Goal: Information Seeking & Learning: Learn about a topic

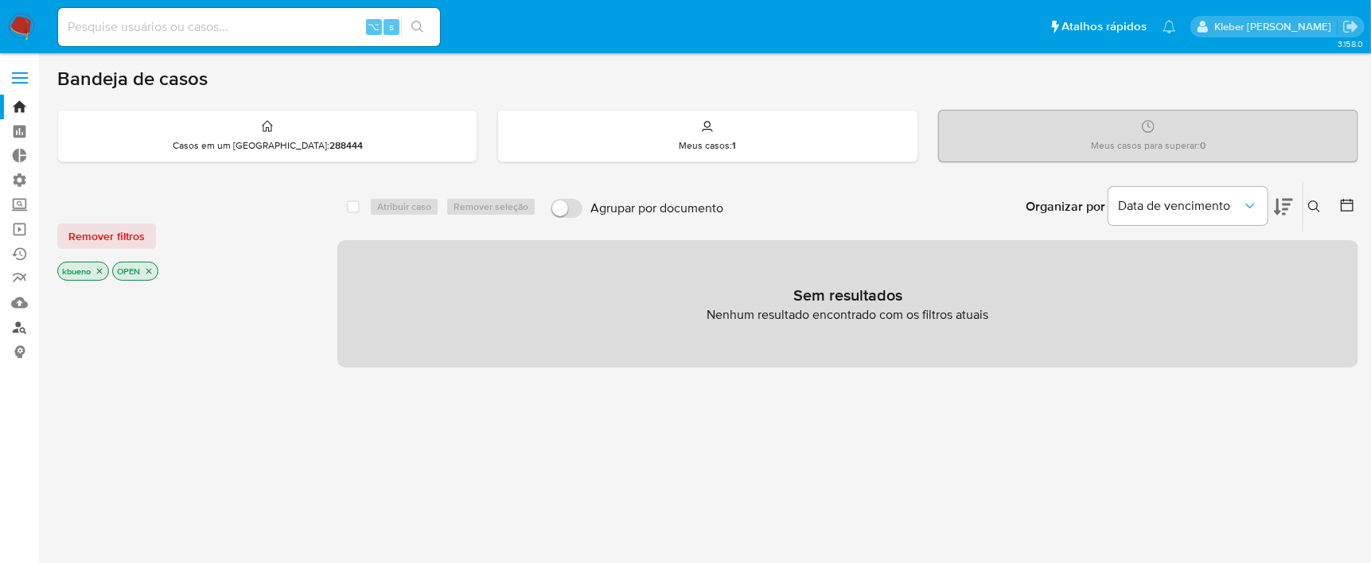
click at [19, 333] on link "Localizador de pessoas" at bounding box center [94, 327] width 189 height 25
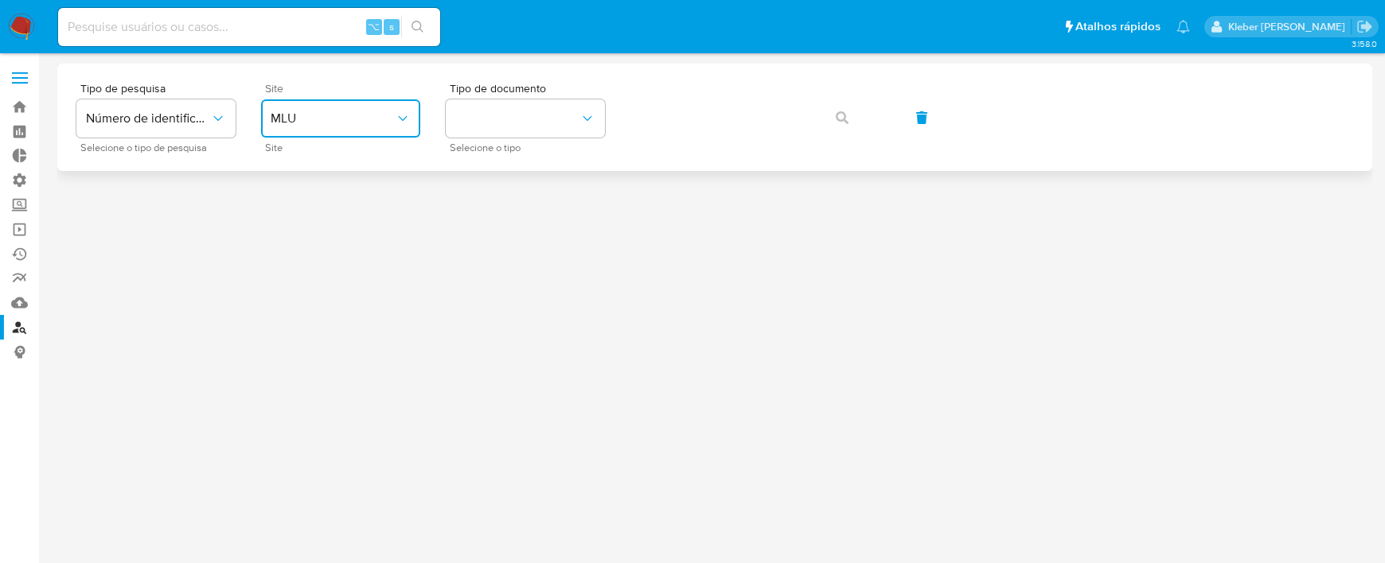
click at [384, 113] on span "MLU" at bounding box center [333, 119] width 124 height 16
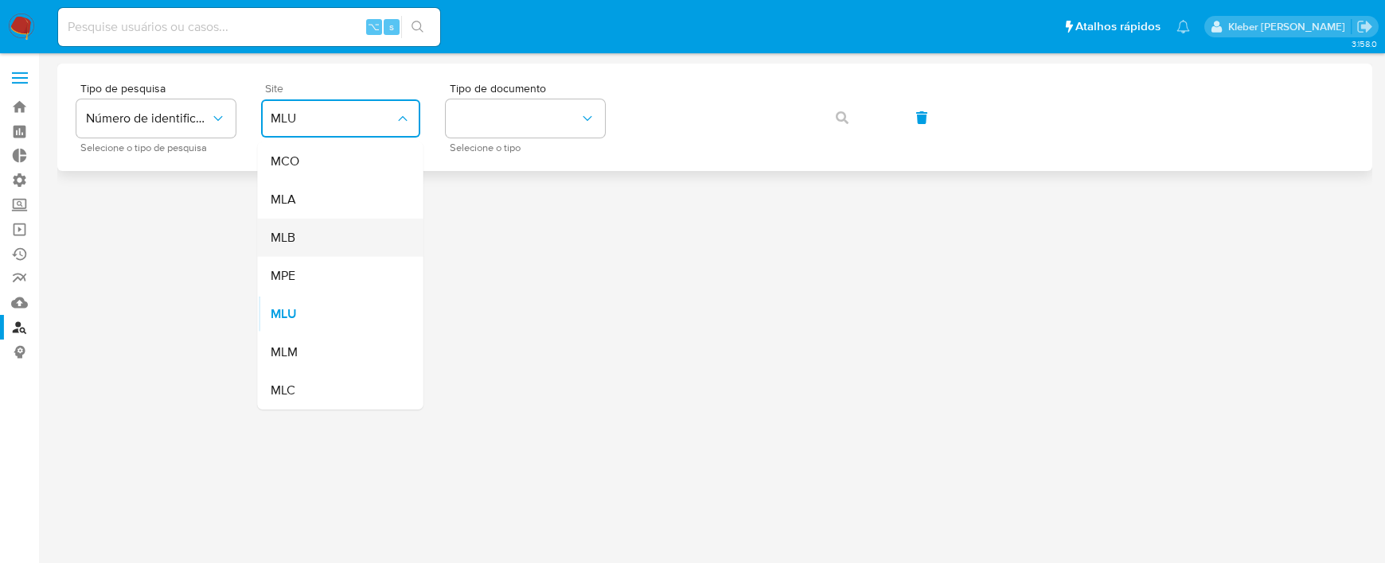
click at [349, 236] on div "MLB" at bounding box center [336, 238] width 131 height 38
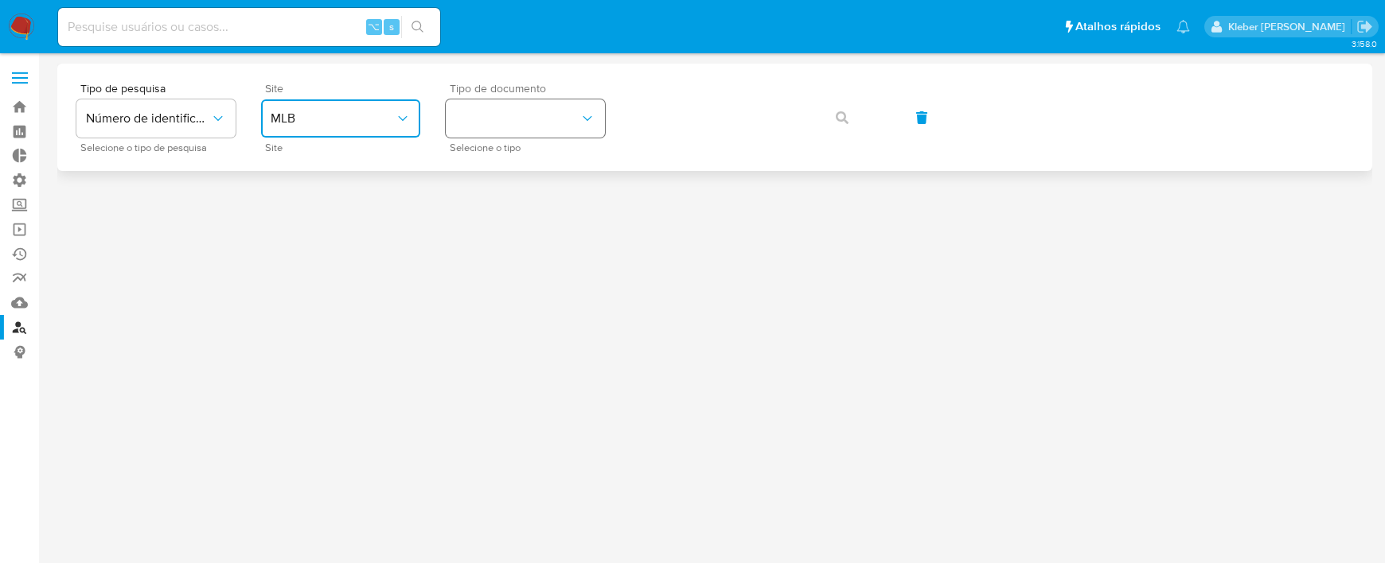
click at [512, 115] on button "identificationType" at bounding box center [525, 118] width 159 height 38
click at [510, 233] on div "CPF CPF" at bounding box center [520, 224] width 131 height 54
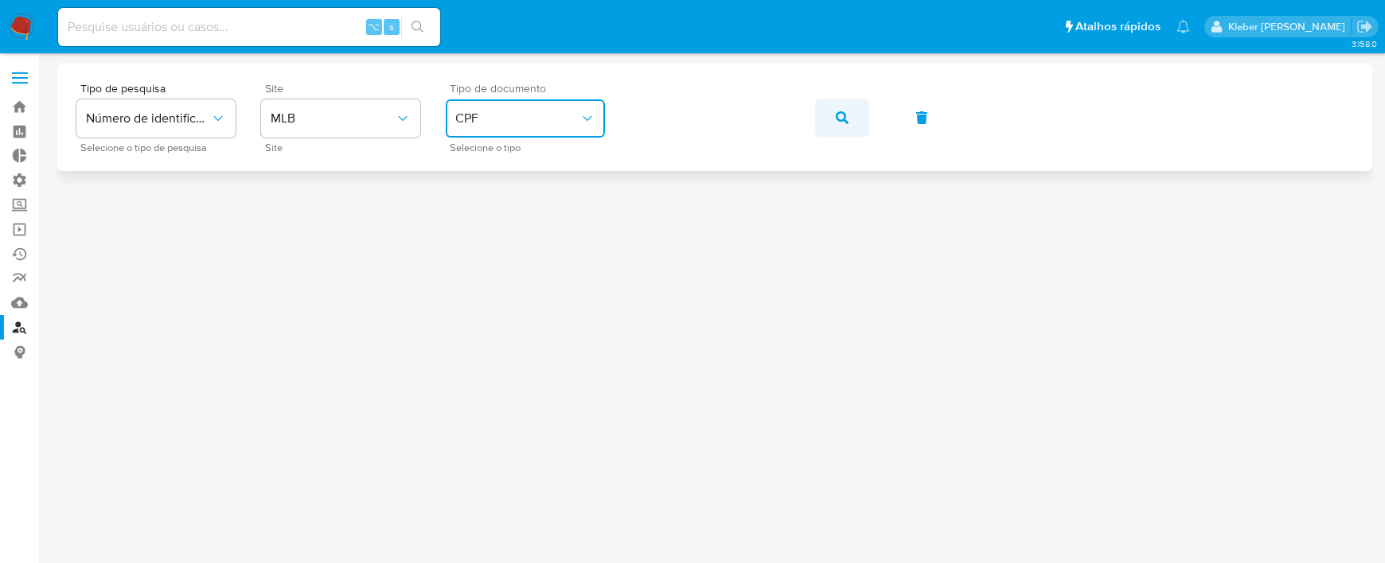
click at [836, 115] on icon "button" at bounding box center [842, 117] width 13 height 13
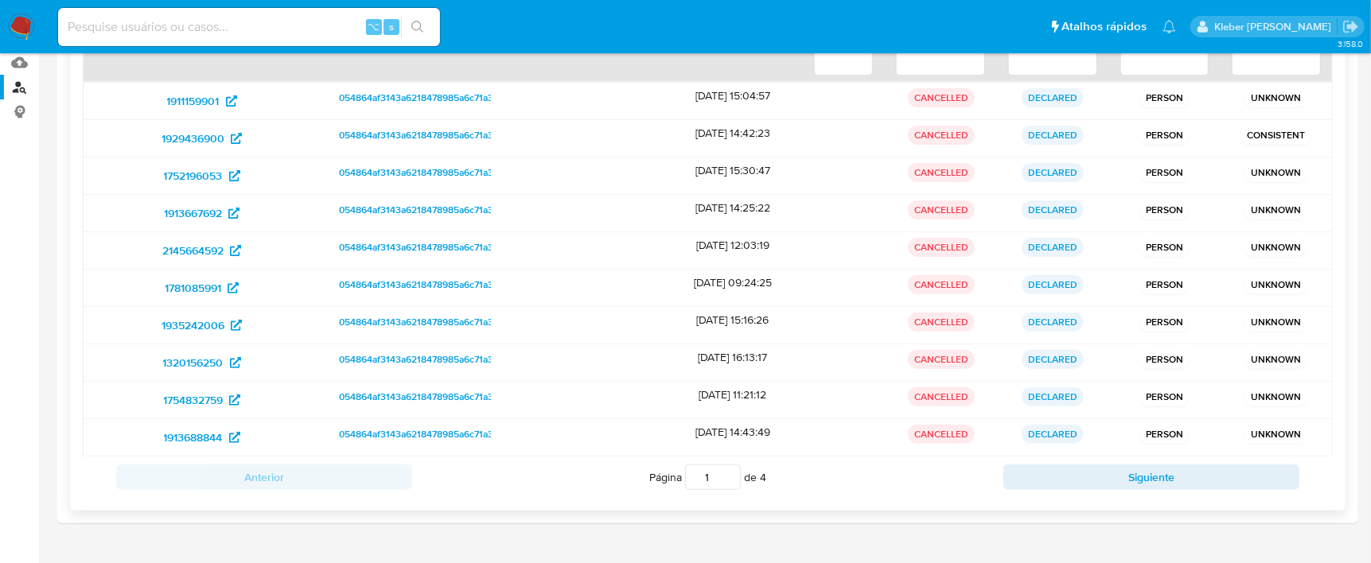
scroll to position [282, 0]
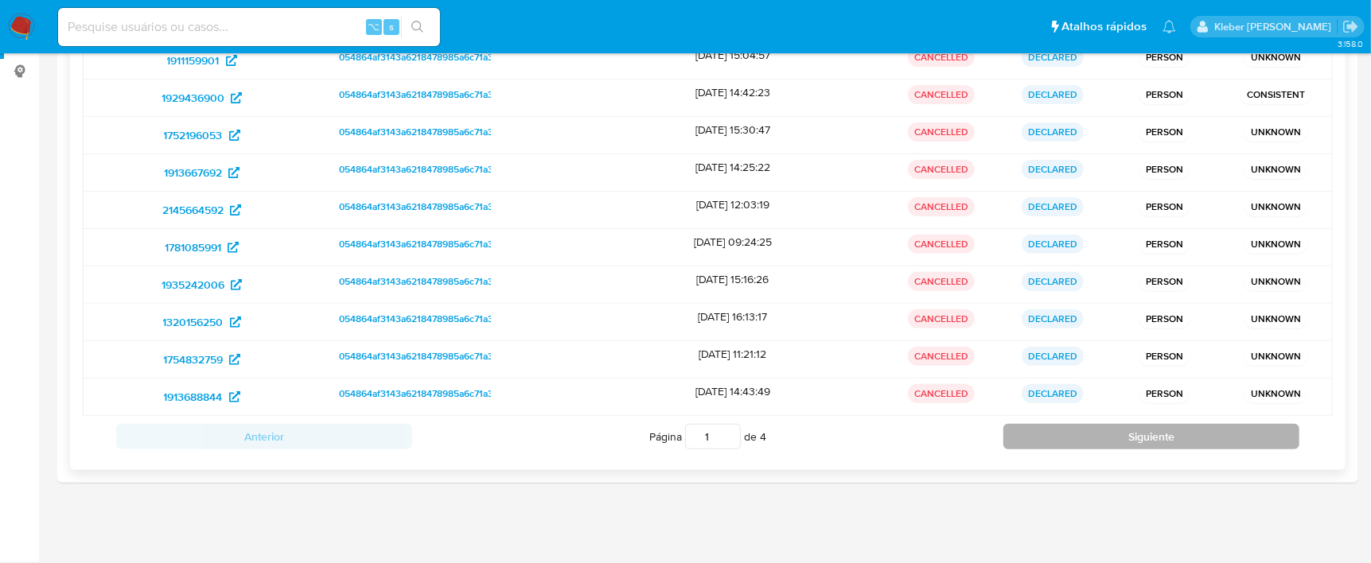
click at [1038, 433] on button "Siguiente" at bounding box center [1152, 436] width 296 height 25
type input "2"
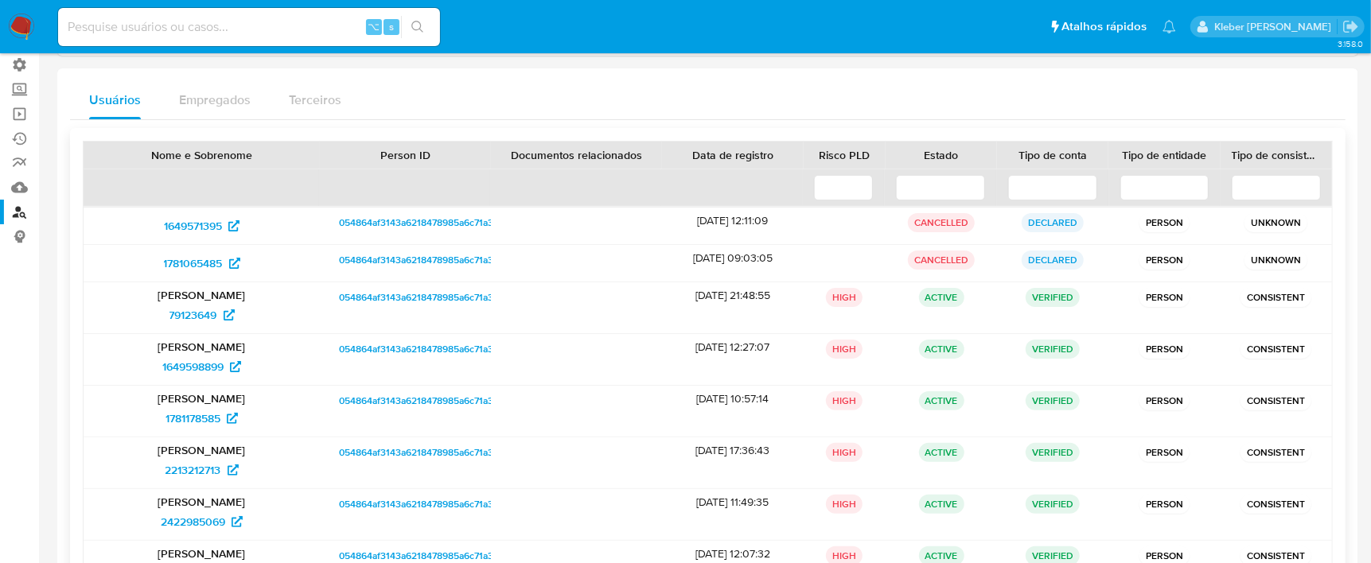
scroll to position [117, 0]
click at [397, 217] on span "054864af3143a6218478985a6c71a32c" at bounding box center [421, 221] width 165 height 19
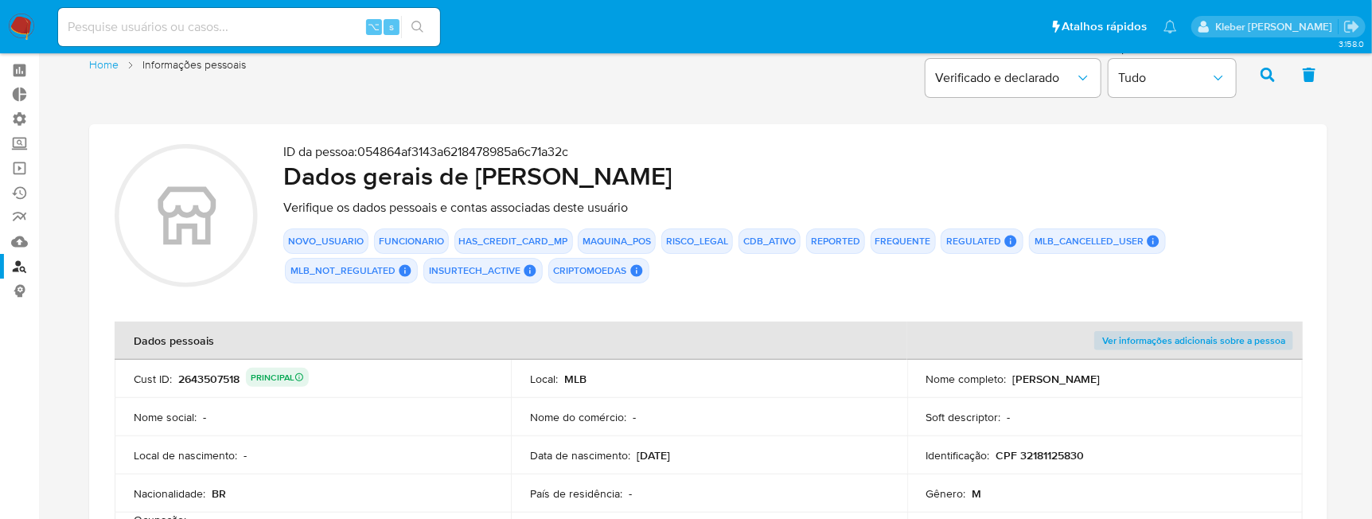
scroll to position [63, 0]
click at [196, 377] on div "2643507518 PRINCIPAL" at bounding box center [243, 377] width 131 height 22
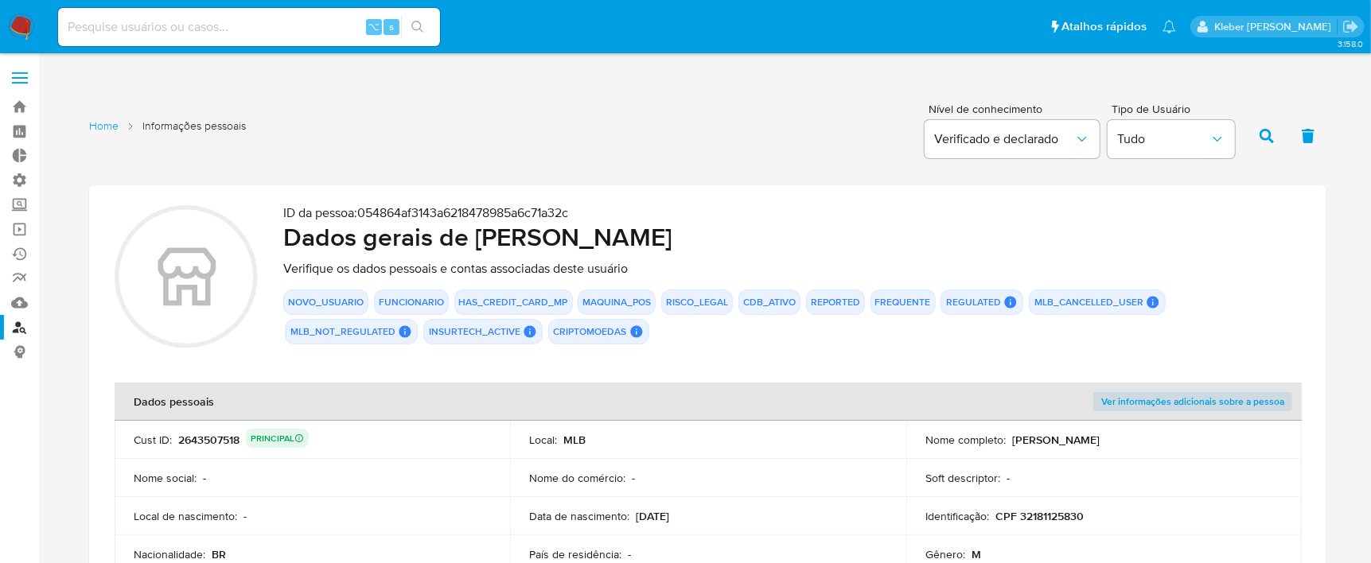
scroll to position [57, 0]
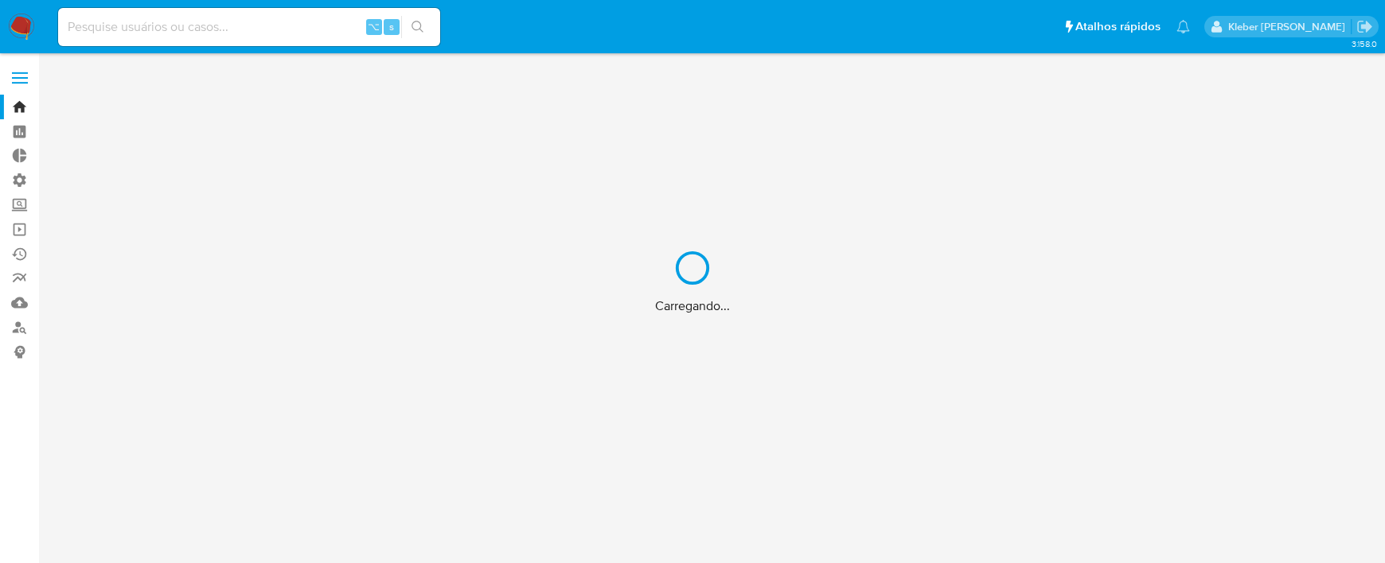
click at [150, 30] on div "Carregando..." at bounding box center [692, 281] width 1385 height 563
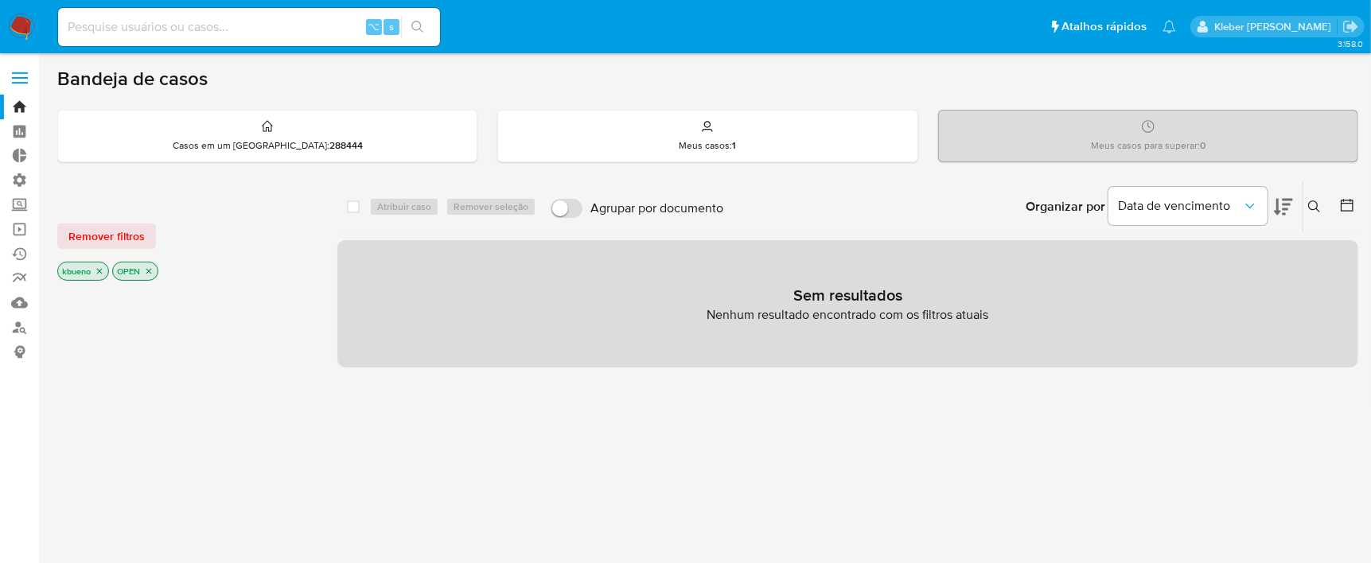
click at [150, 30] on input at bounding box center [249, 27] width 382 height 21
paste input "eJ8zwZR5Q757y9B8Y0lNbh3W"
type input "eJ8zwZR5Q757y9B8Y0lNbh3W"
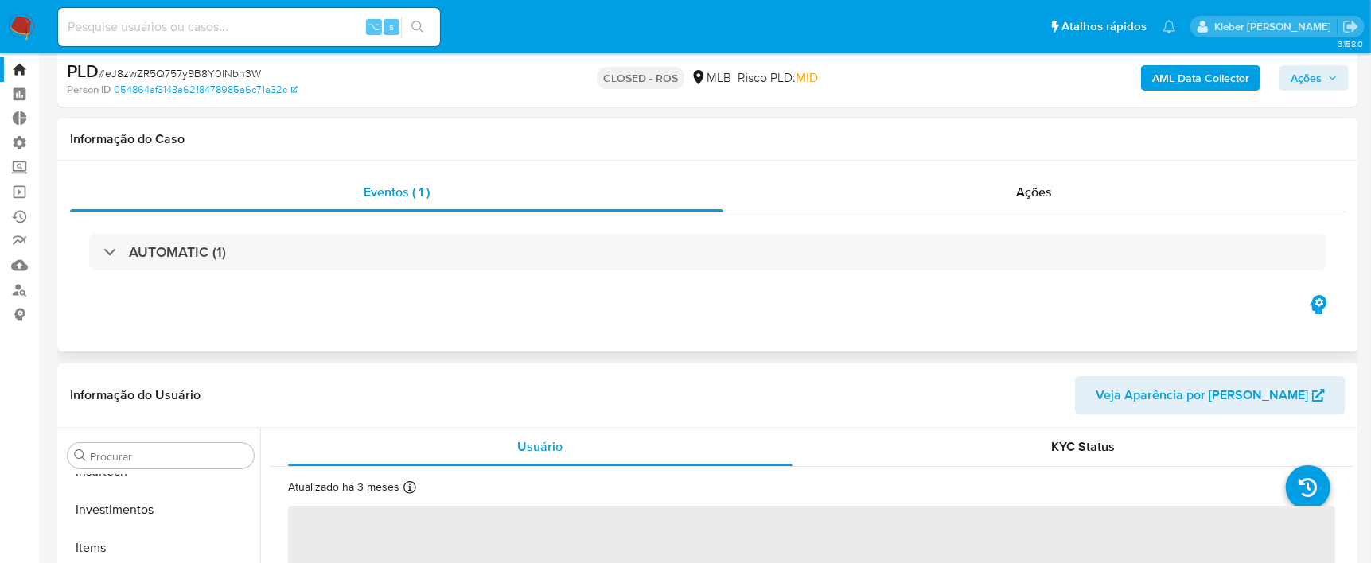
scroll to position [41, 0]
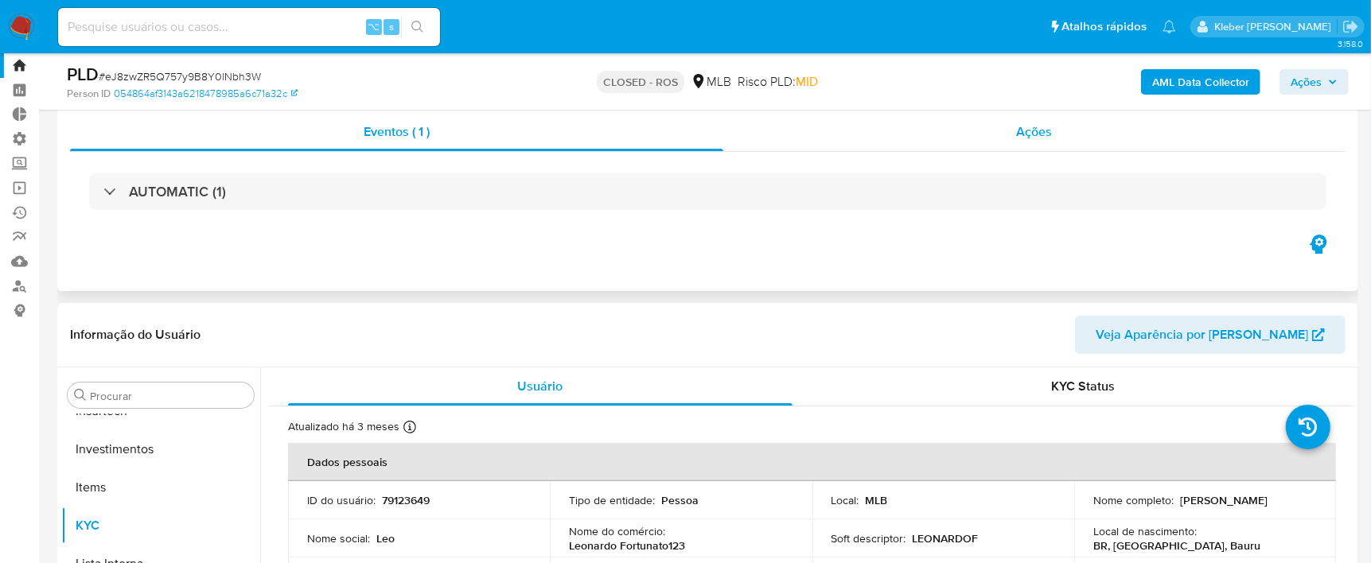
select select "10"
click at [1023, 133] on span "Ações" at bounding box center [1034, 132] width 36 height 18
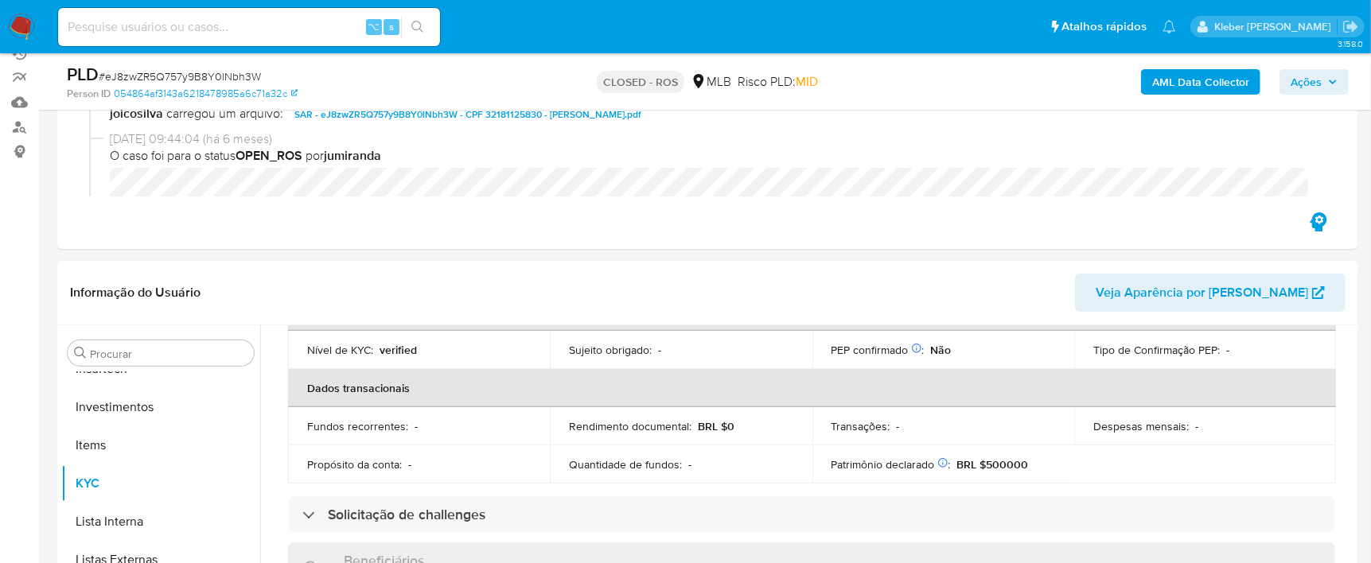
scroll to position [384, 0]
drag, startPoint x: 1004, startPoint y: 456, endPoint x: 1043, endPoint y: 456, distance: 39.8
click at [1043, 456] on div "Patrimônio declarado Conformado por Investimentos financeiros [PERSON_NAME] imó…" at bounding box center [944, 461] width 224 height 14
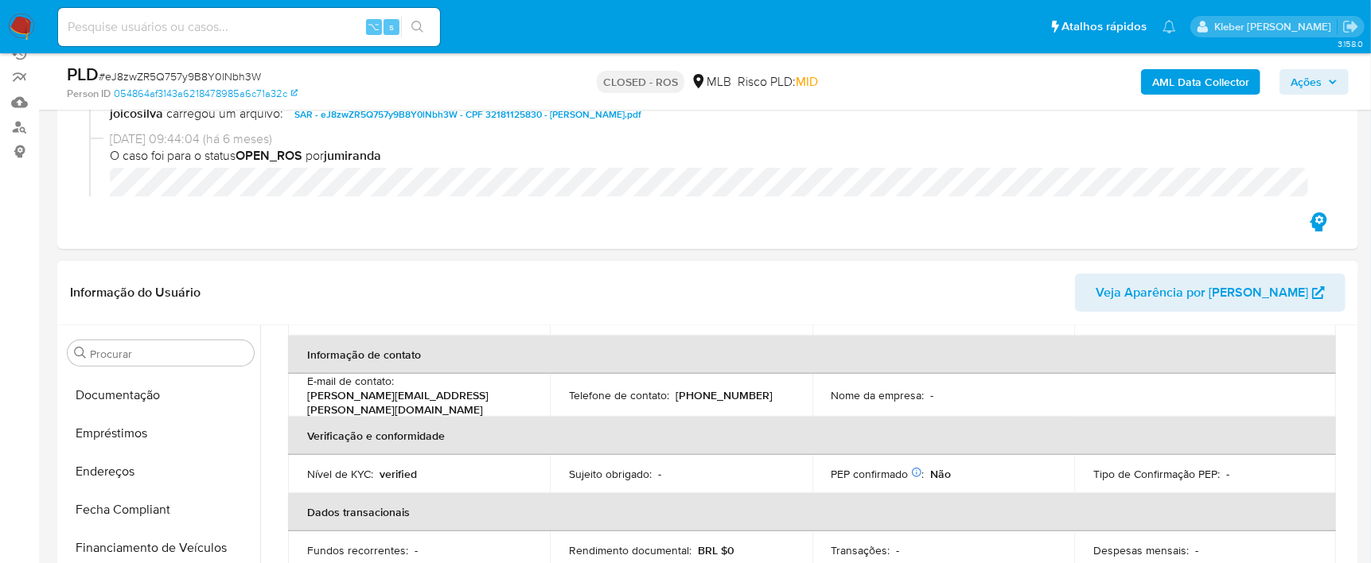
scroll to position [295, 0]
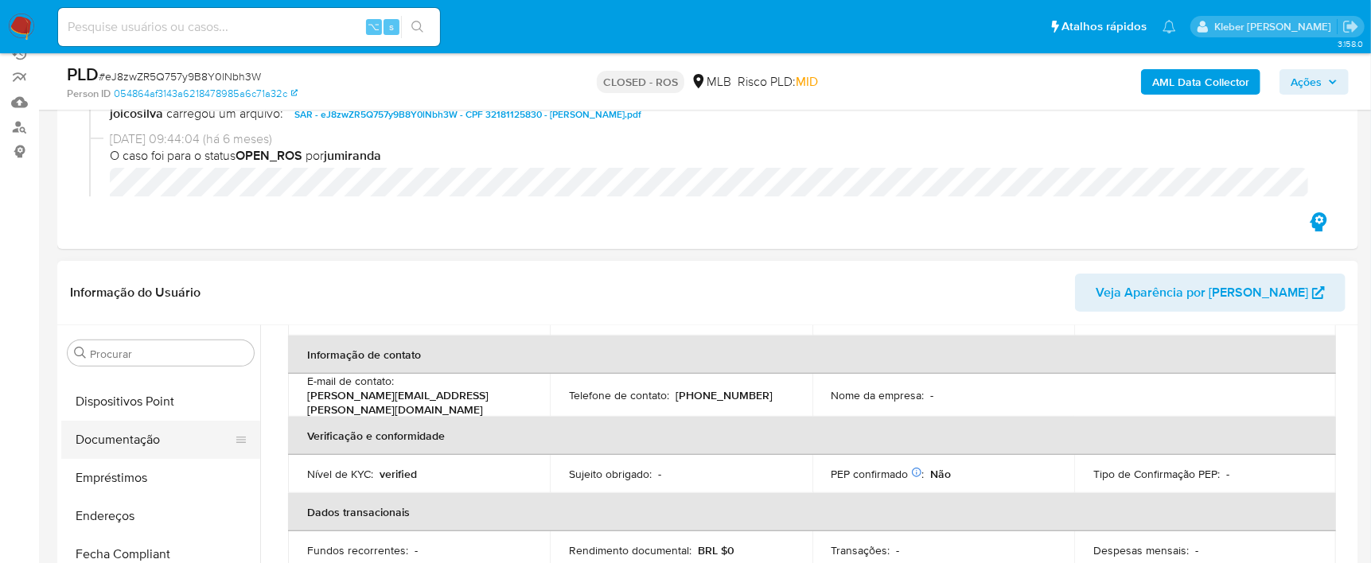
click at [140, 438] on button "Documentação" at bounding box center [154, 440] width 186 height 38
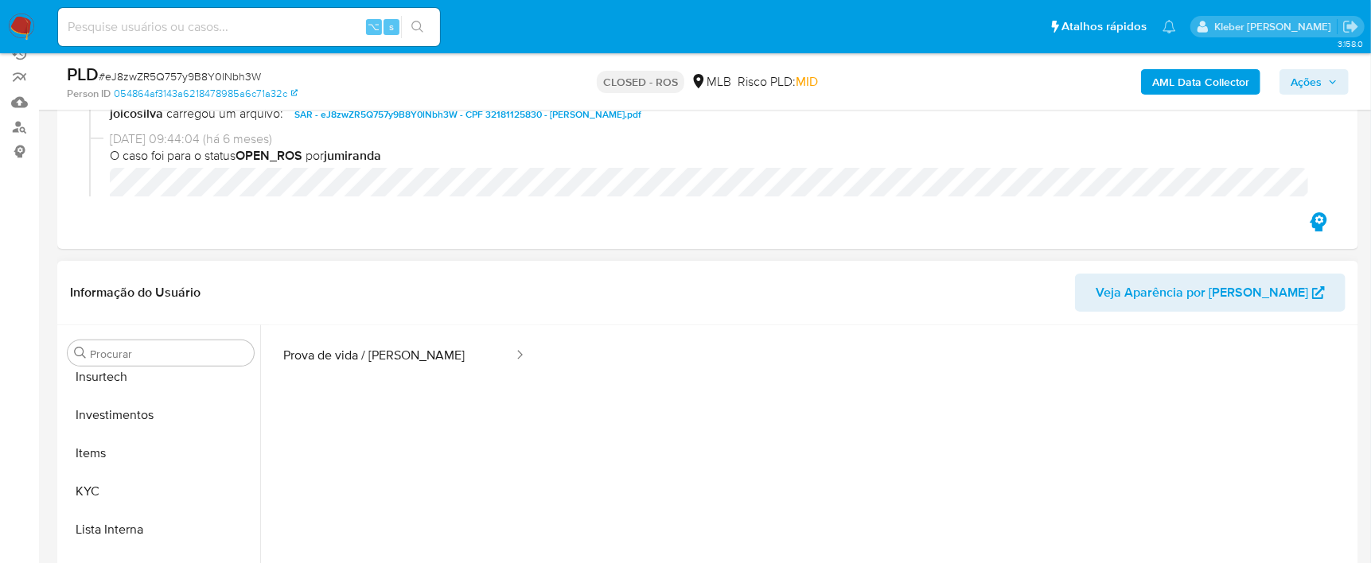
scroll to position [749, 0]
click at [123, 482] on button "KYC" at bounding box center [154, 483] width 186 height 38
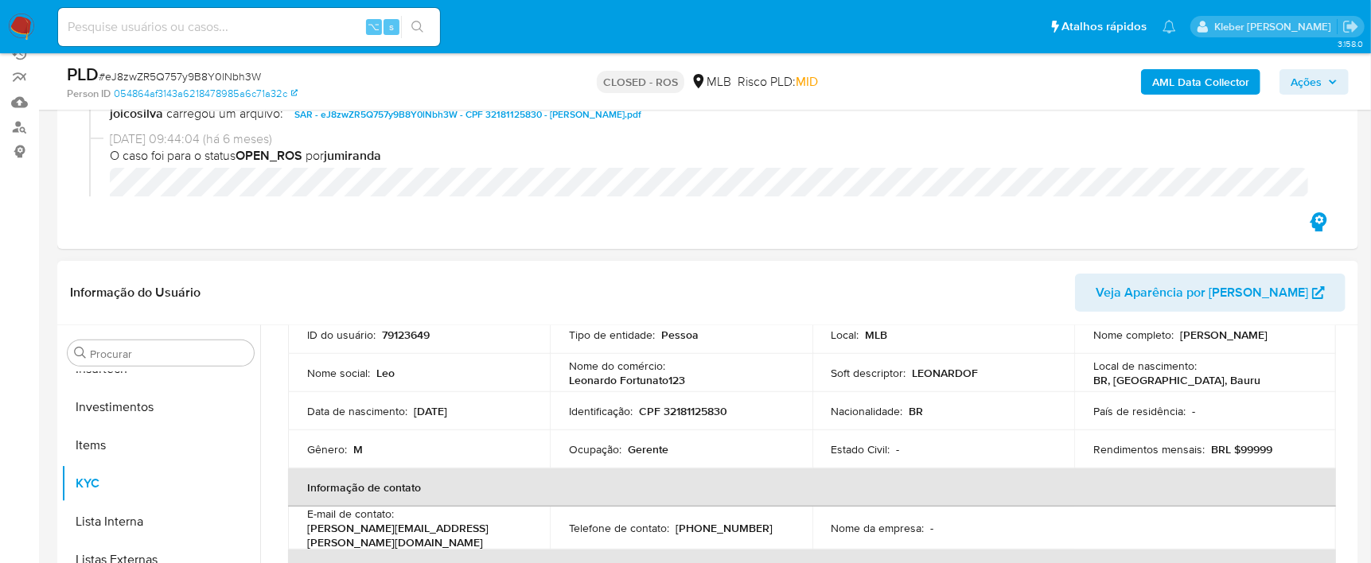
scroll to position [0, 0]
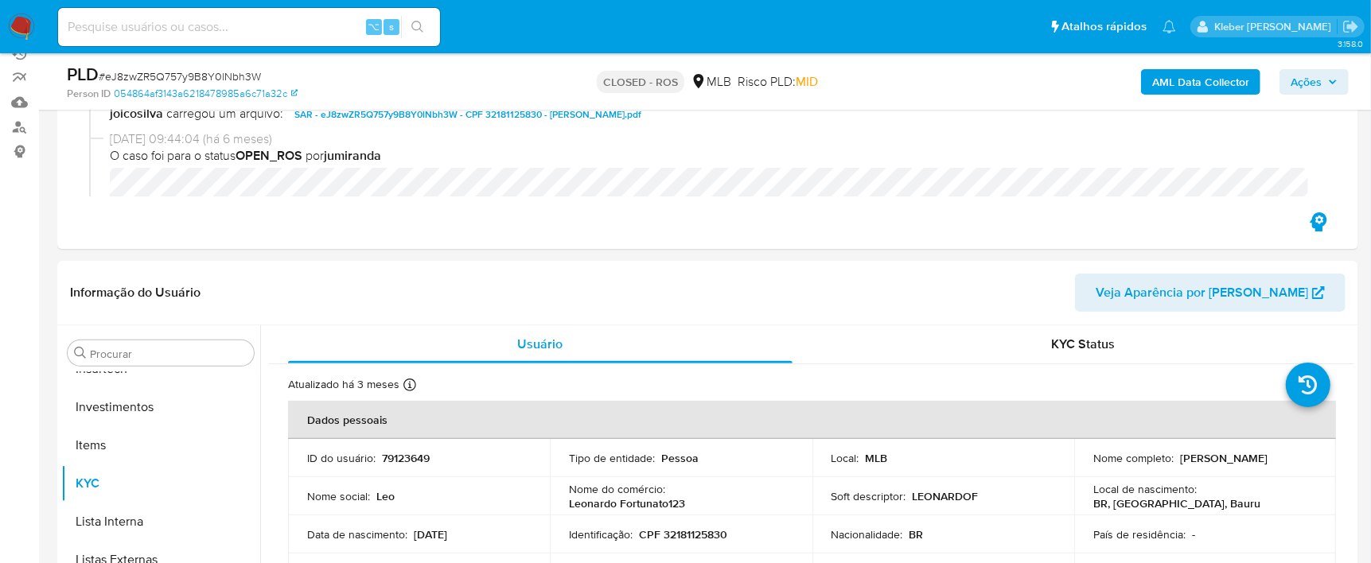
click at [207, 23] on input at bounding box center [249, 27] width 382 height 21
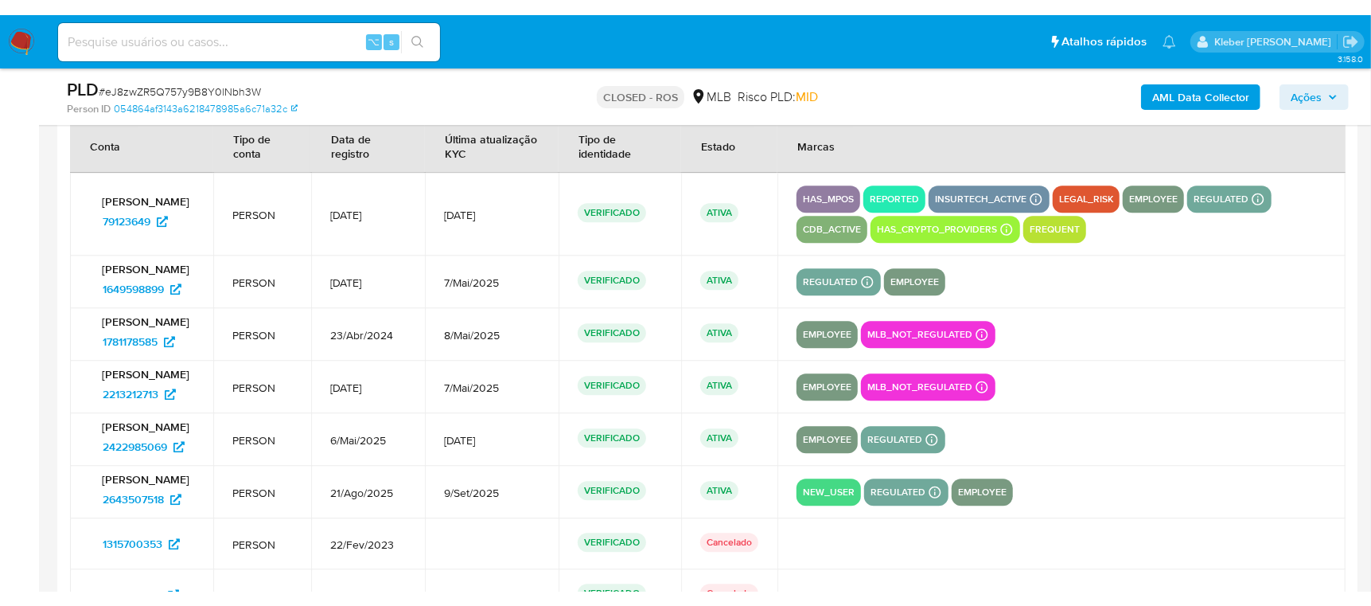
scroll to position [677, 0]
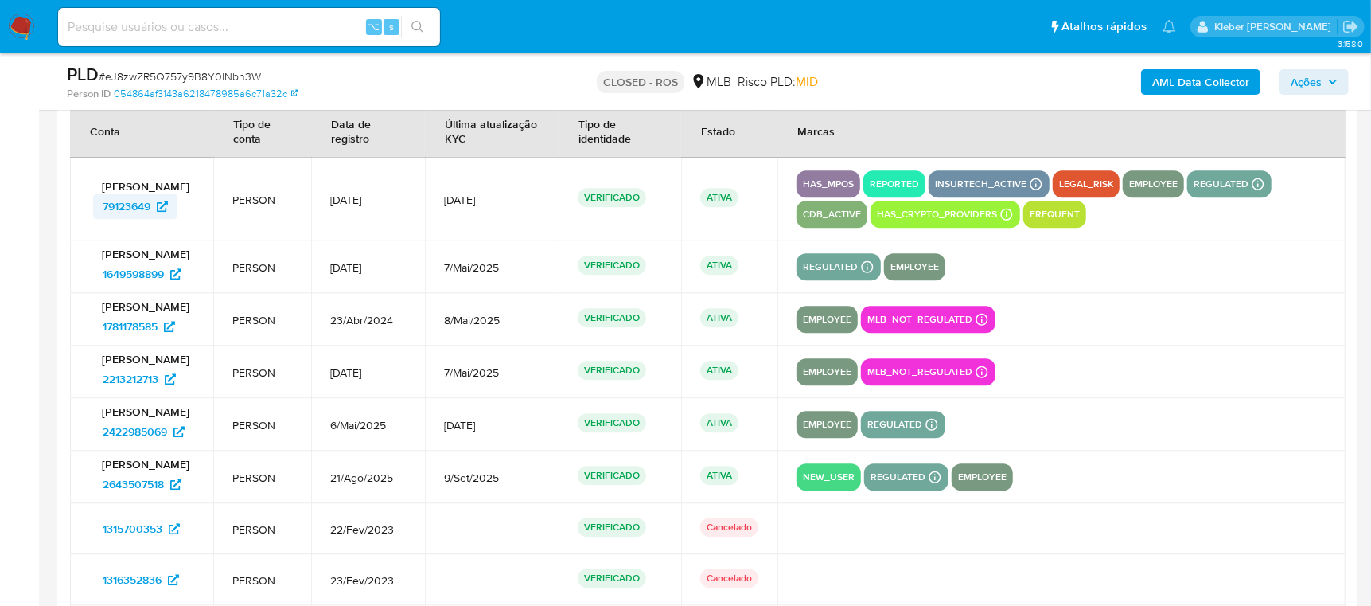
click at [126, 216] on span "79123649" at bounding box center [127, 205] width 48 height 25
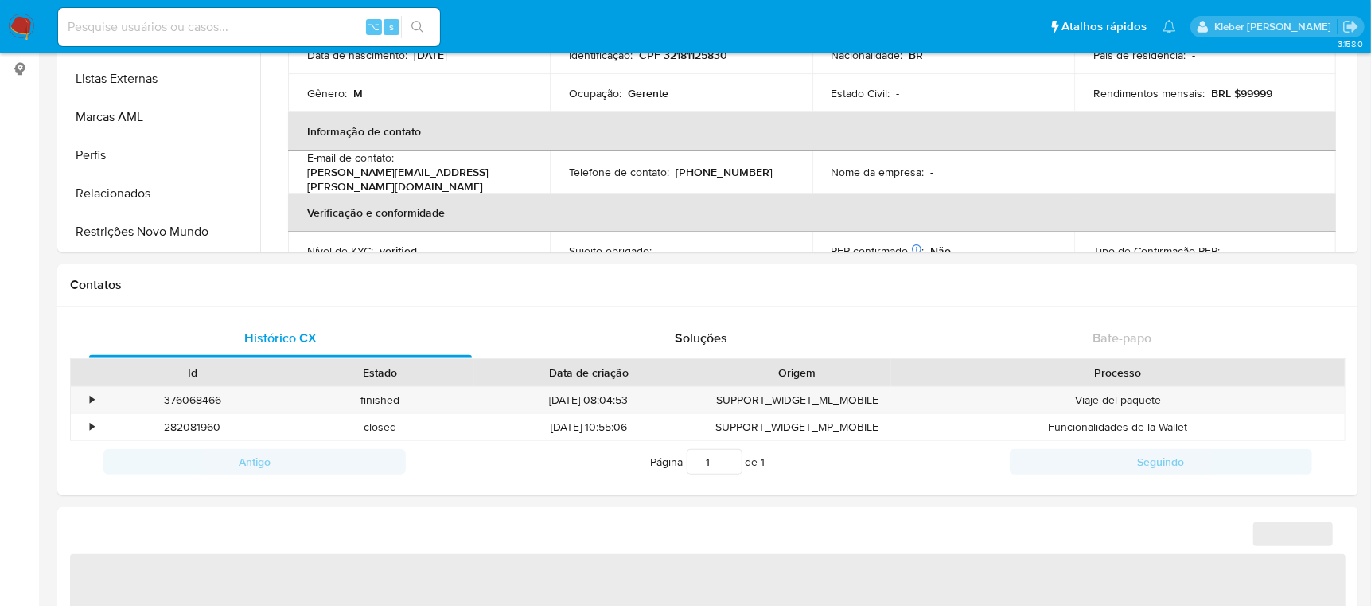
scroll to position [748, 0]
select select "10"
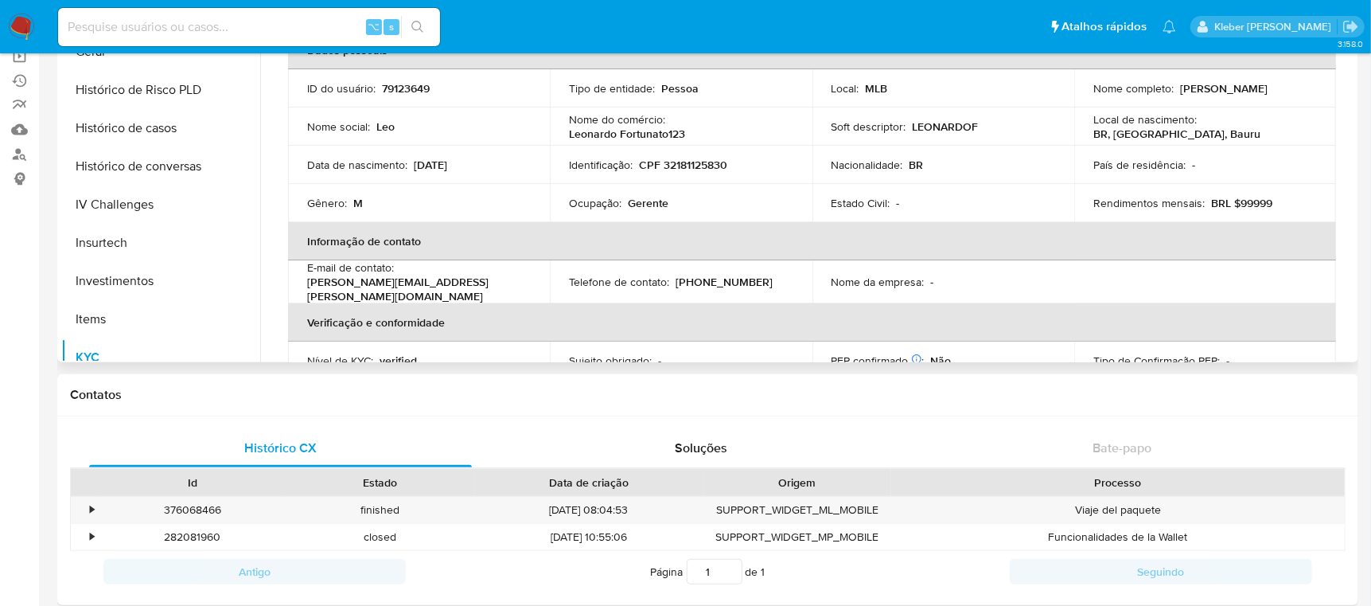
scroll to position [495, 0]
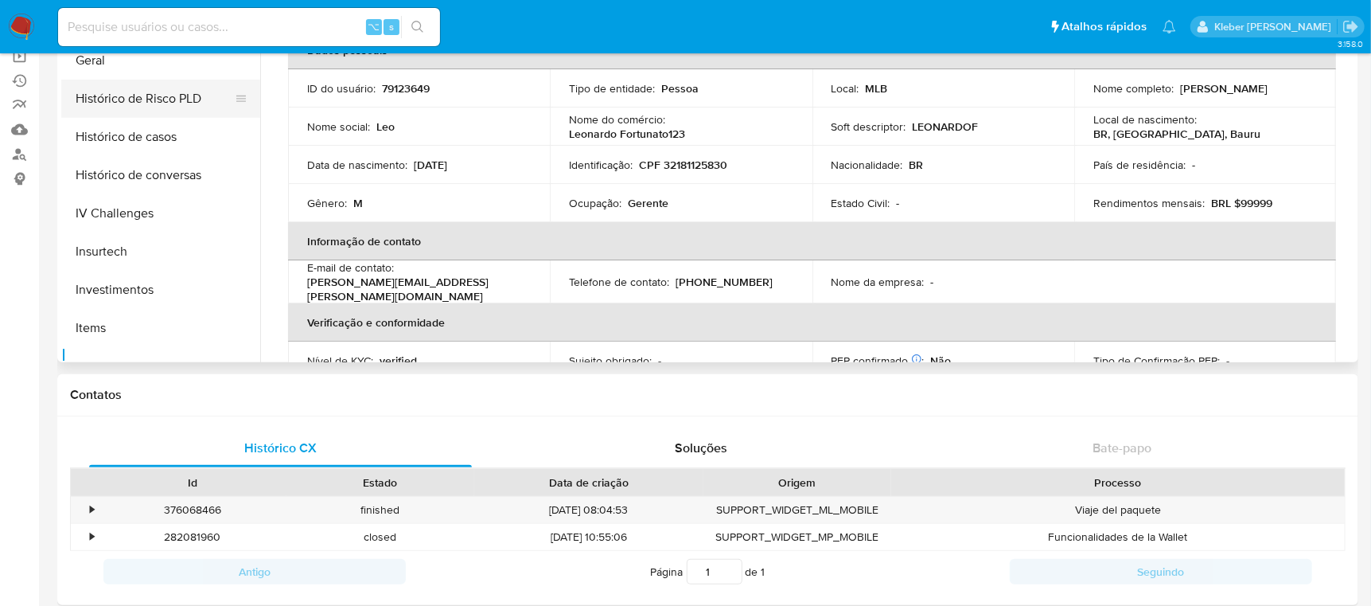
click at [189, 94] on button "Histórico de Risco PLD" at bounding box center [154, 99] width 186 height 38
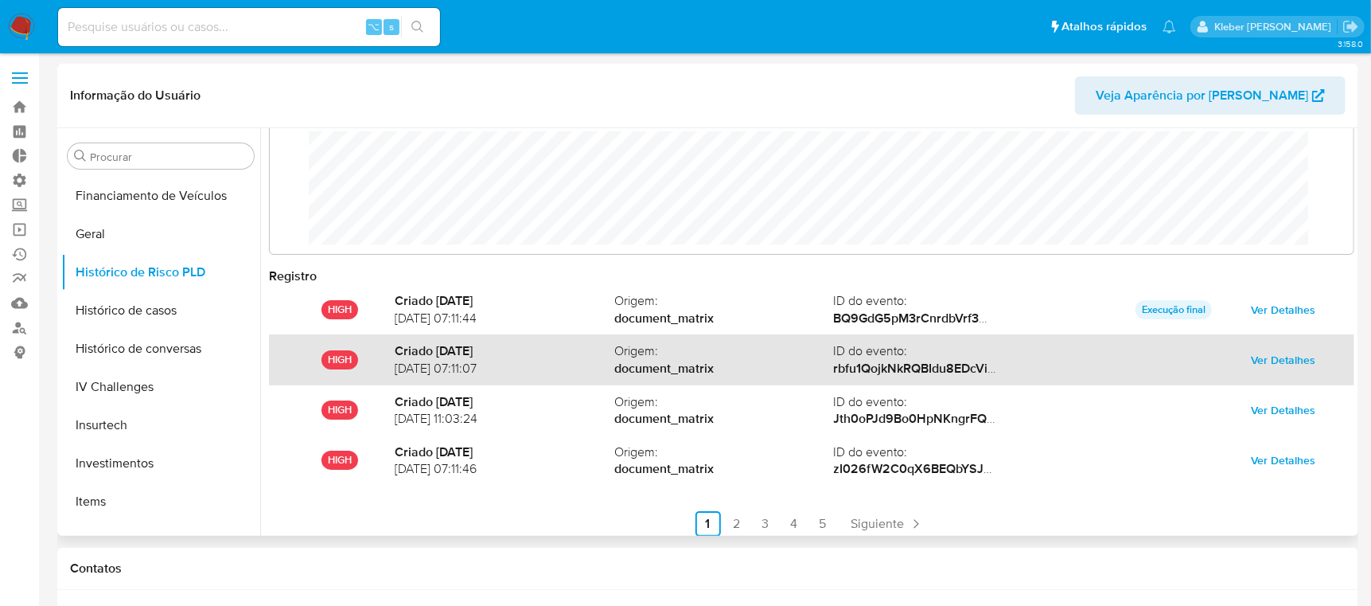
scroll to position [0, 0]
